Goal: Check status: Check status

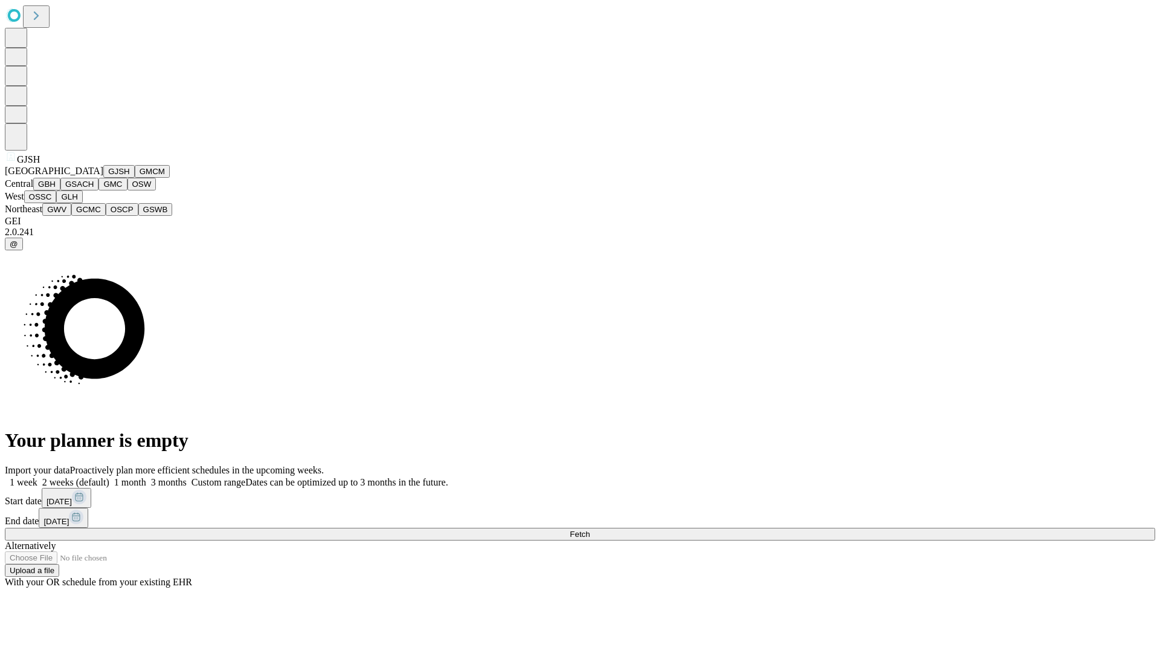
click at [103, 178] on button "GJSH" at bounding box center [118, 171] width 31 height 13
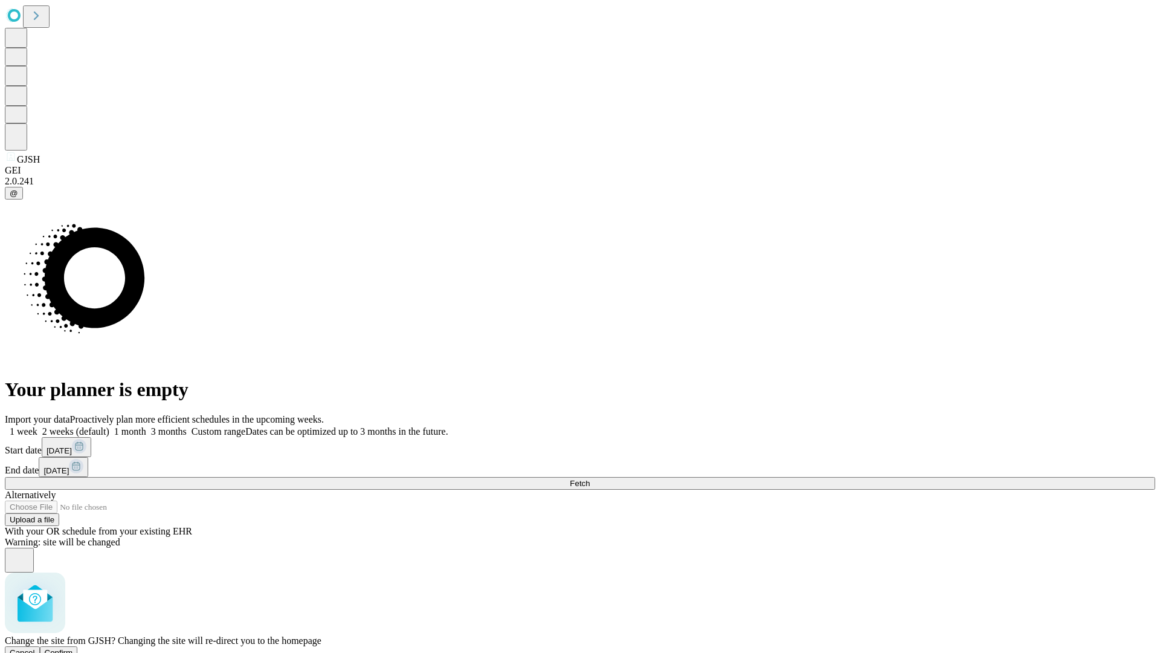
click at [73, 648] on span "Confirm" at bounding box center [59, 652] width 28 height 9
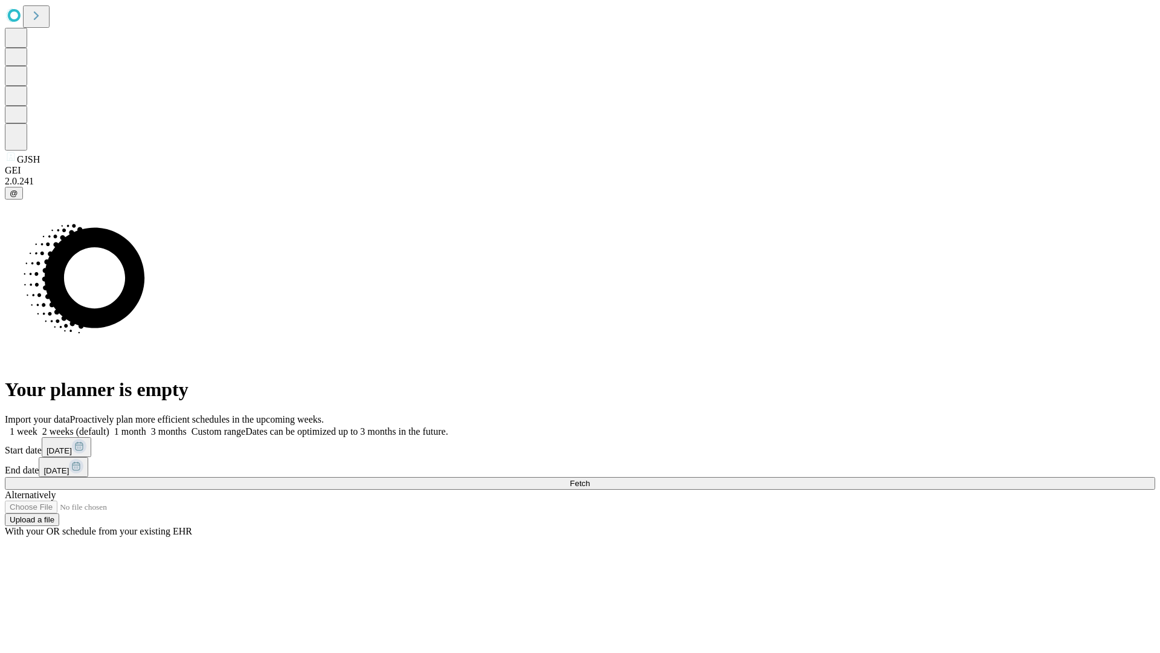
click at [37, 426] on label "1 week" at bounding box center [21, 431] width 33 height 10
click at [590, 479] on span "Fetch" at bounding box center [580, 483] width 20 height 9
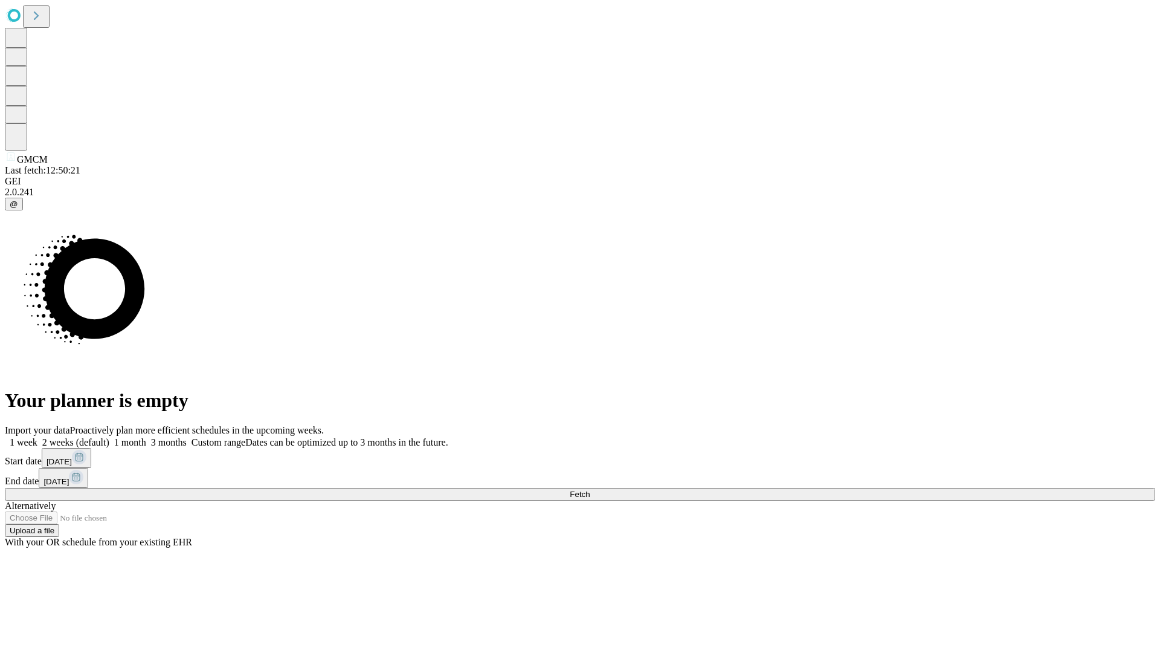
click at [37, 437] on label "1 week" at bounding box center [21, 442] width 33 height 10
click at [590, 490] on span "Fetch" at bounding box center [580, 494] width 20 height 9
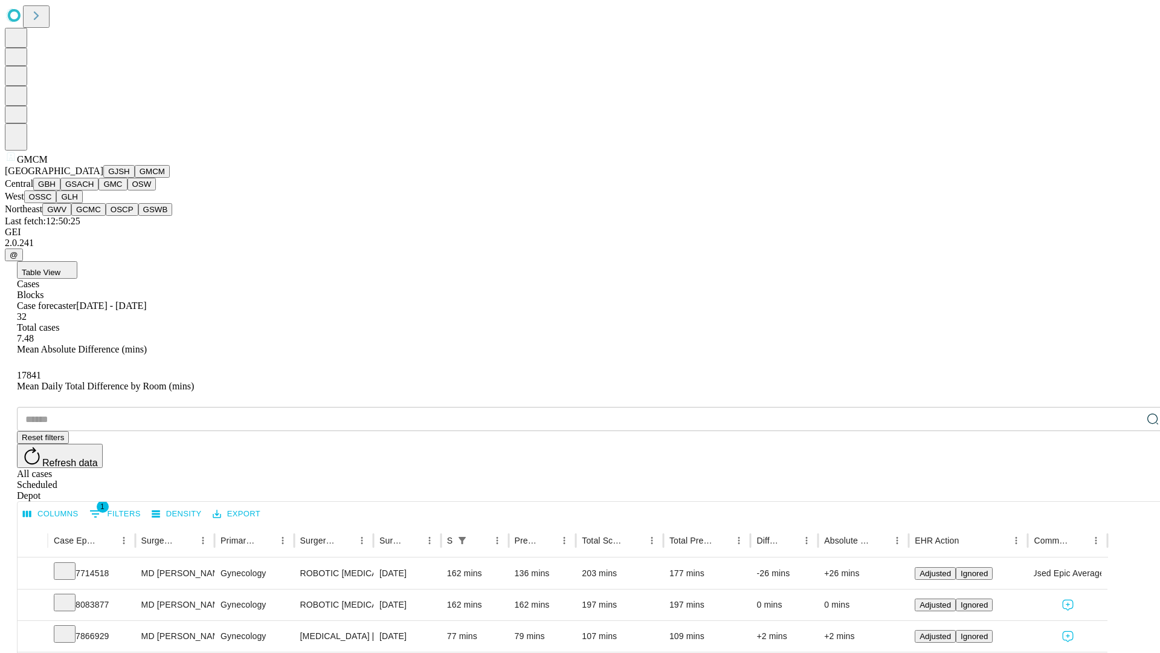
click at [60, 190] on button "GBH" at bounding box center [46, 184] width 27 height 13
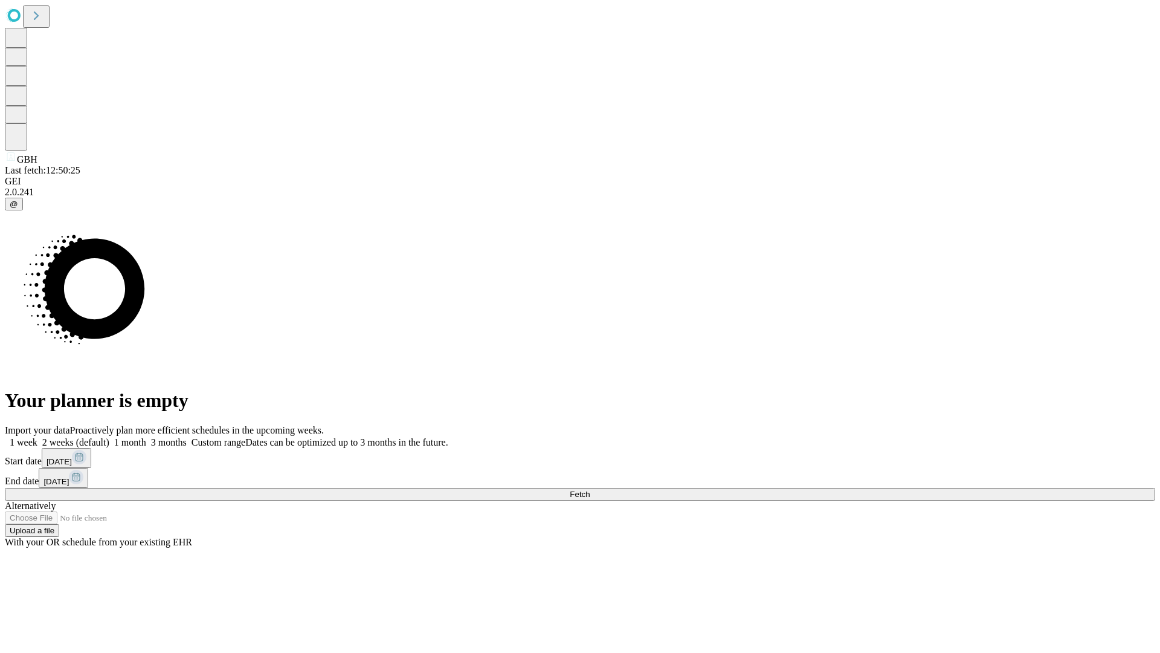
click at [37, 437] on label "1 week" at bounding box center [21, 442] width 33 height 10
click at [590, 490] on span "Fetch" at bounding box center [580, 494] width 20 height 9
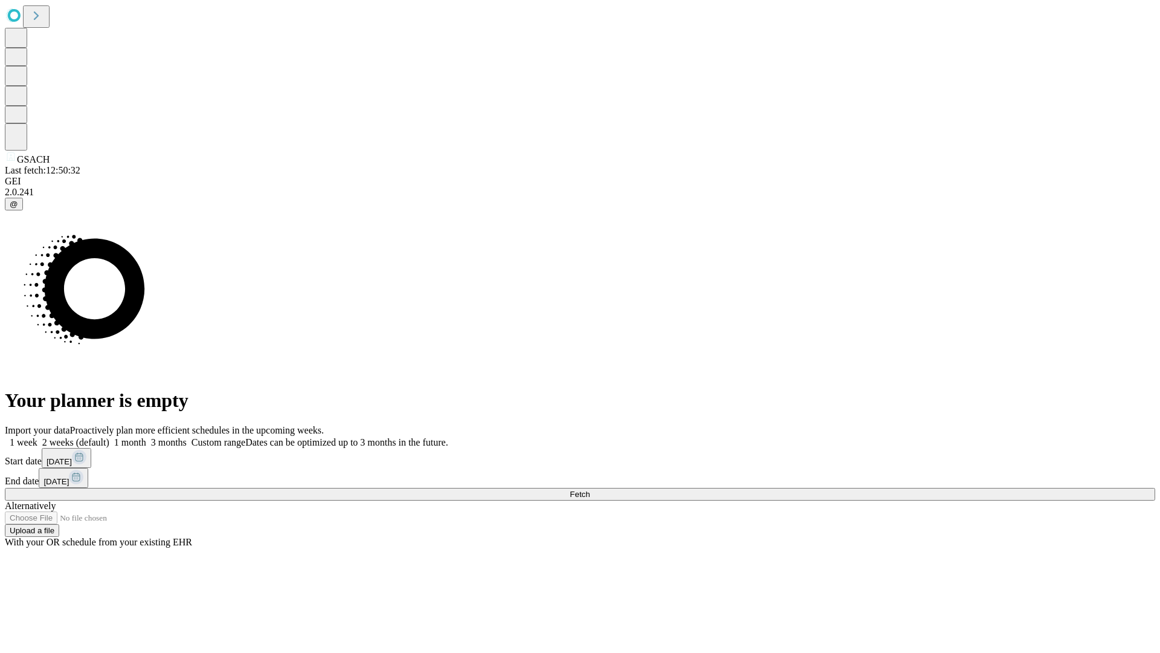
click at [37, 437] on label "1 week" at bounding box center [21, 442] width 33 height 10
click at [590, 490] on span "Fetch" at bounding box center [580, 494] width 20 height 9
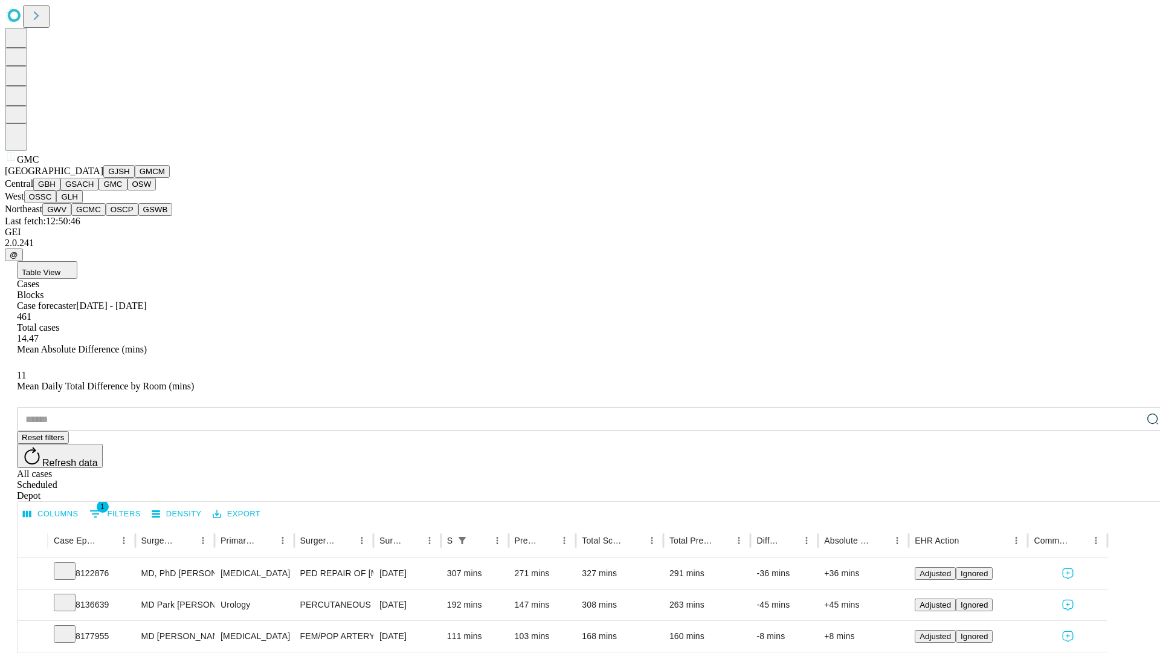
click at [128, 190] on button "OSW" at bounding box center [142, 184] width 29 height 13
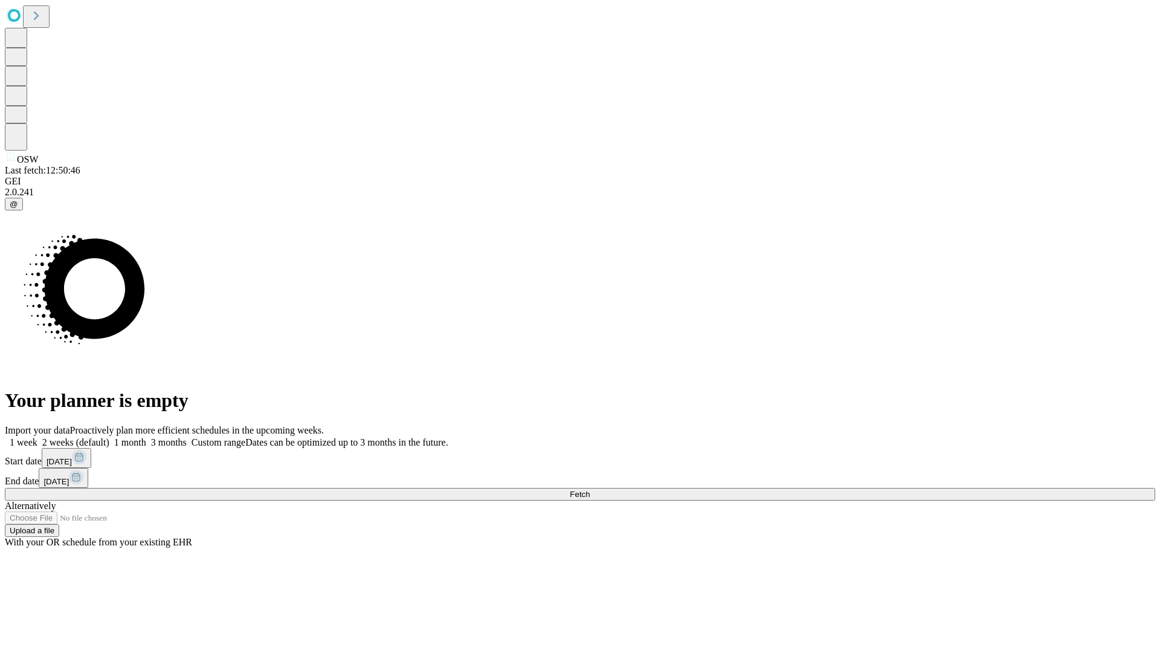
click at [37, 437] on label "1 week" at bounding box center [21, 442] width 33 height 10
click at [590, 490] on span "Fetch" at bounding box center [580, 494] width 20 height 9
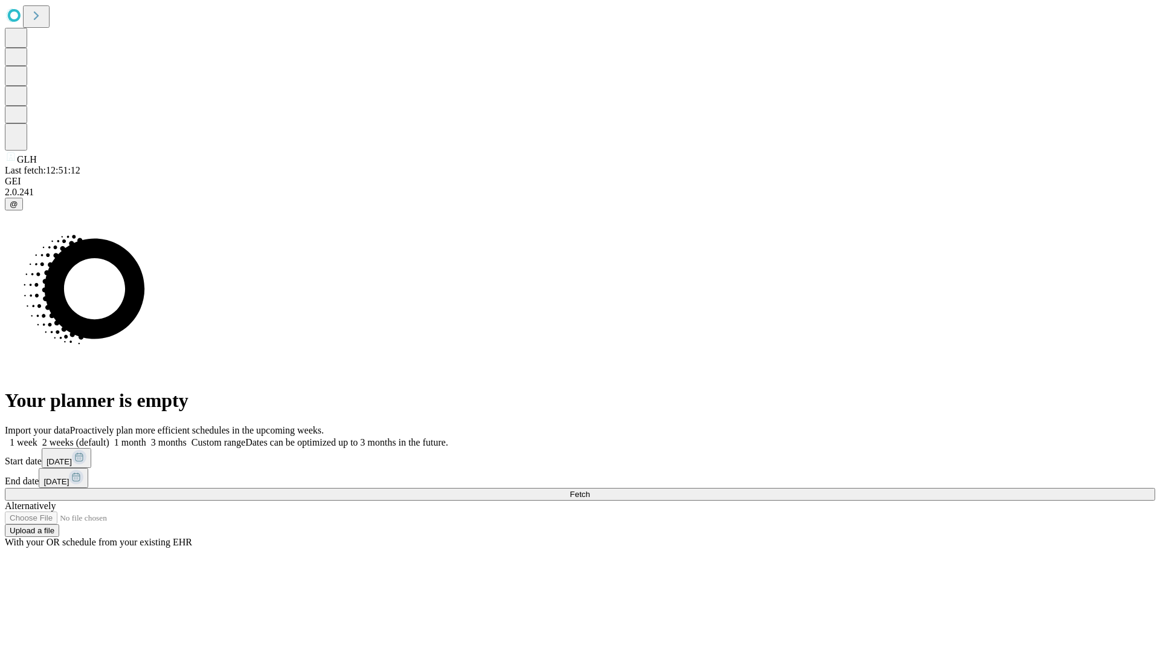
click at [37, 437] on label "1 week" at bounding box center [21, 442] width 33 height 10
click at [590, 490] on span "Fetch" at bounding box center [580, 494] width 20 height 9
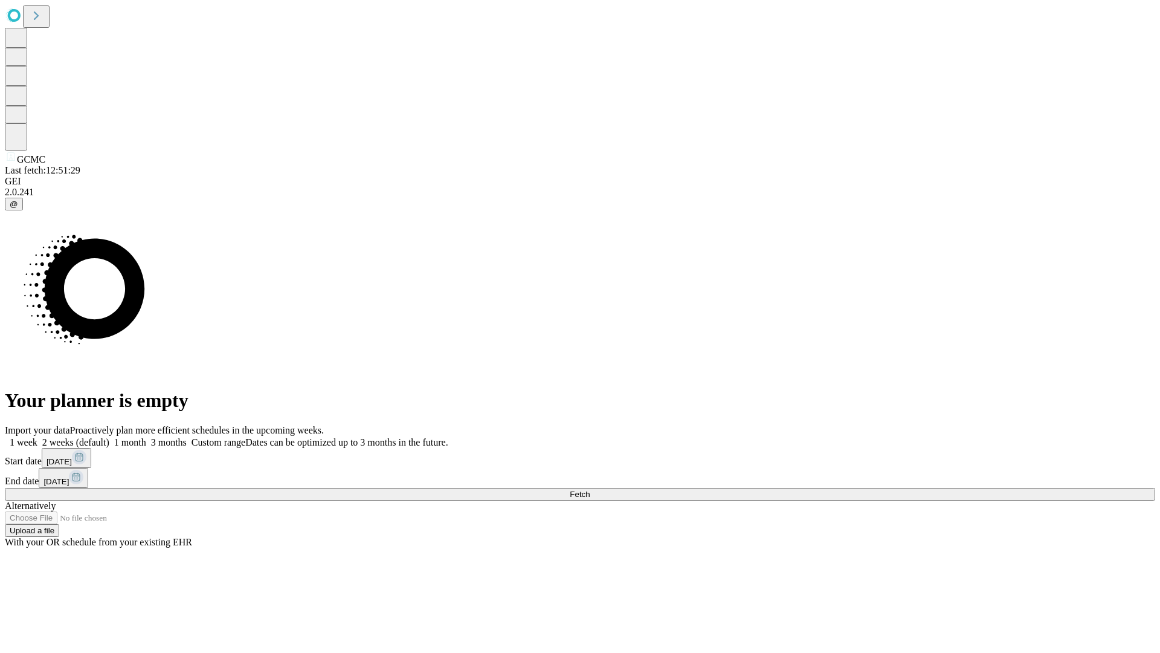
click at [37, 437] on label "1 week" at bounding box center [21, 442] width 33 height 10
click at [590, 490] on span "Fetch" at bounding box center [580, 494] width 20 height 9
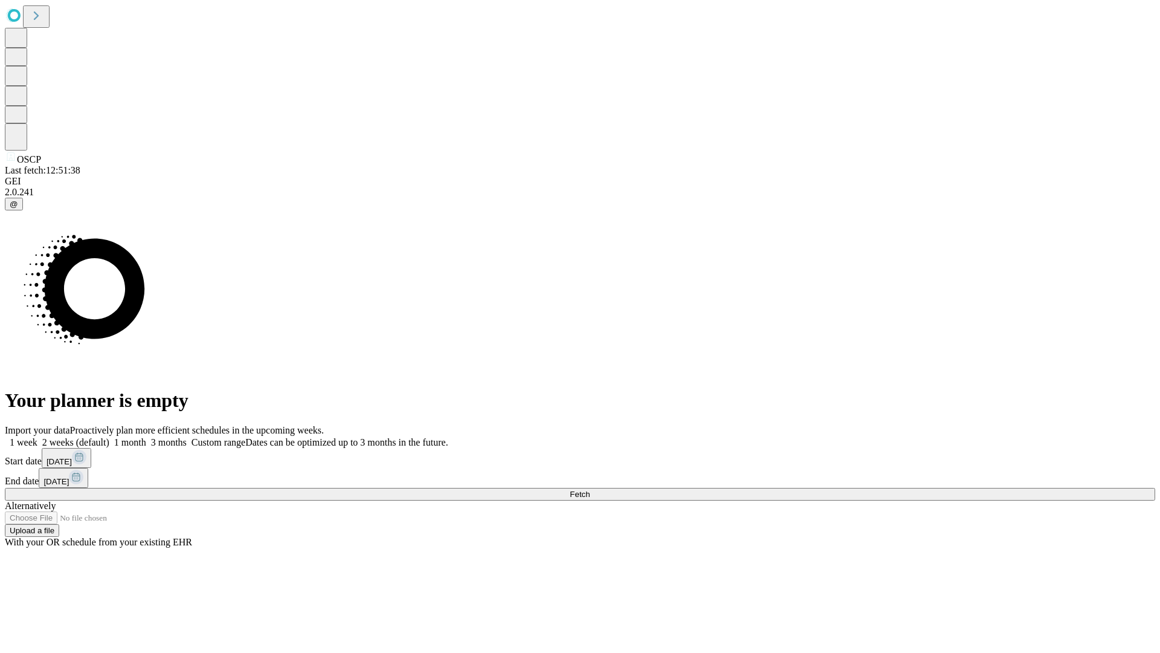
click at [37, 437] on label "1 week" at bounding box center [21, 442] width 33 height 10
click at [590, 490] on span "Fetch" at bounding box center [580, 494] width 20 height 9
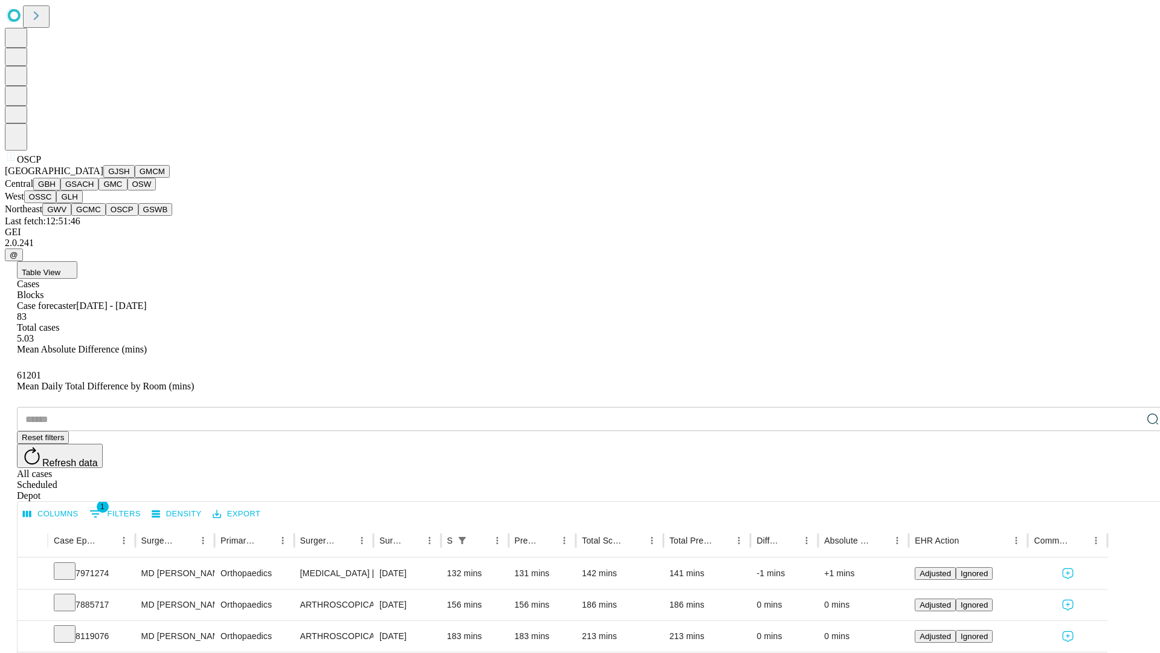
click at [138, 216] on button "GSWB" at bounding box center [155, 209] width 34 height 13
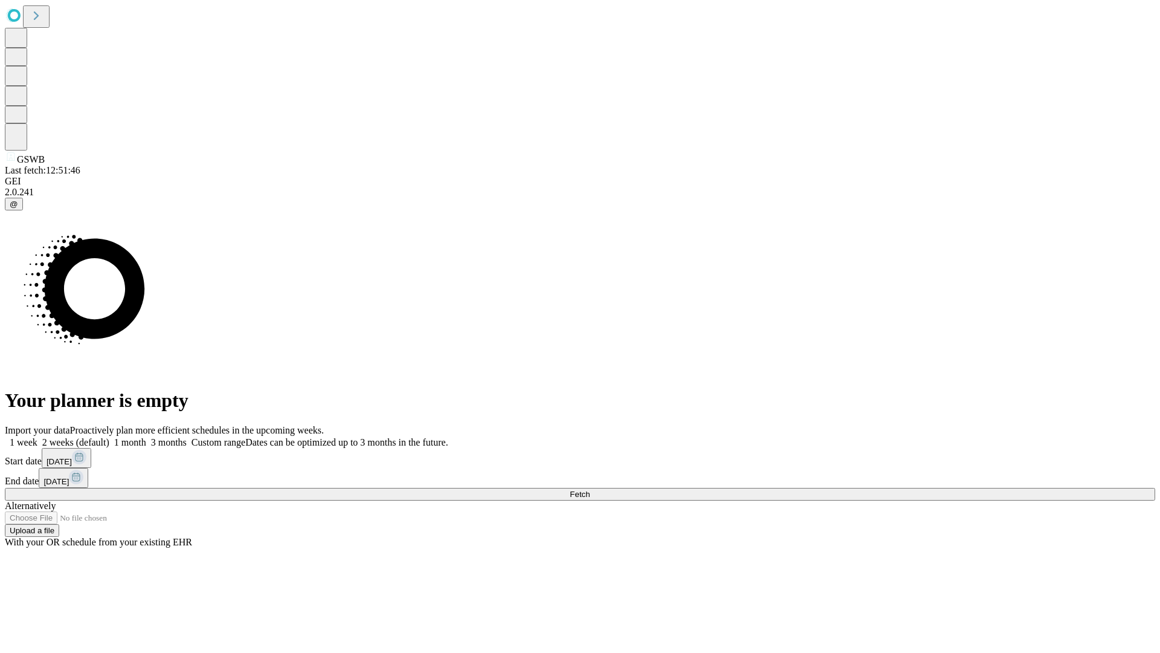
click at [37, 437] on label "1 week" at bounding box center [21, 442] width 33 height 10
click at [590, 490] on span "Fetch" at bounding box center [580, 494] width 20 height 9
